Goal: Download file/media

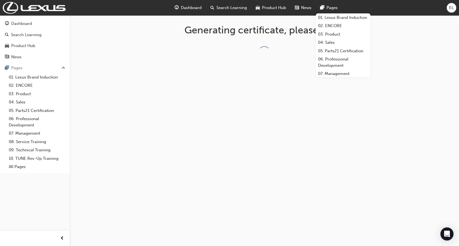
click at [449, 5] on div "EL" at bounding box center [452, 8] width 10 height 10
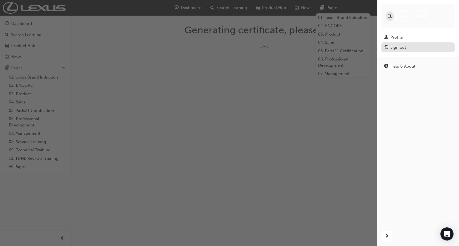
click at [393, 47] on button "Sign out" at bounding box center [417, 47] width 73 height 10
